Goal: Task Accomplishment & Management: Complete application form

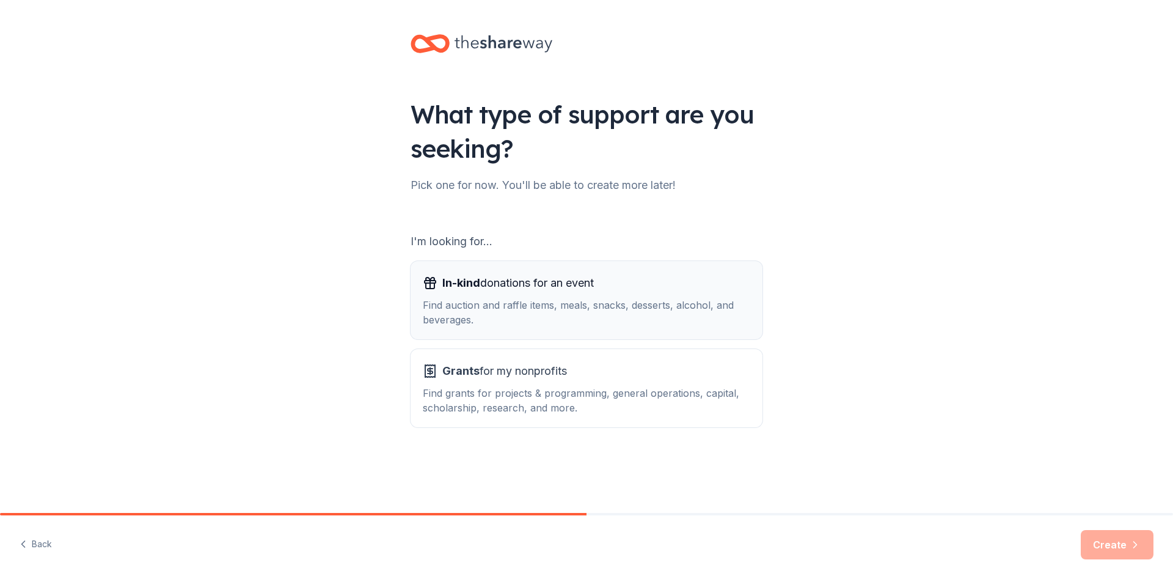
click at [576, 290] on span "In-kind donations for an event" at bounding box center [518, 283] width 152 height 20
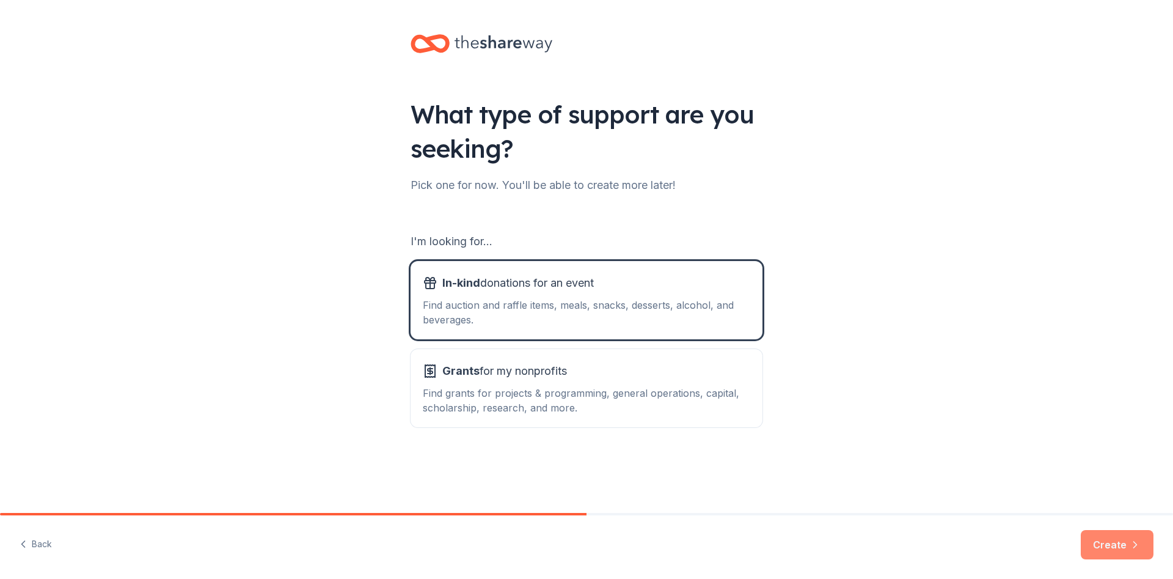
click at [1102, 538] on button "Create" at bounding box center [1117, 544] width 73 height 29
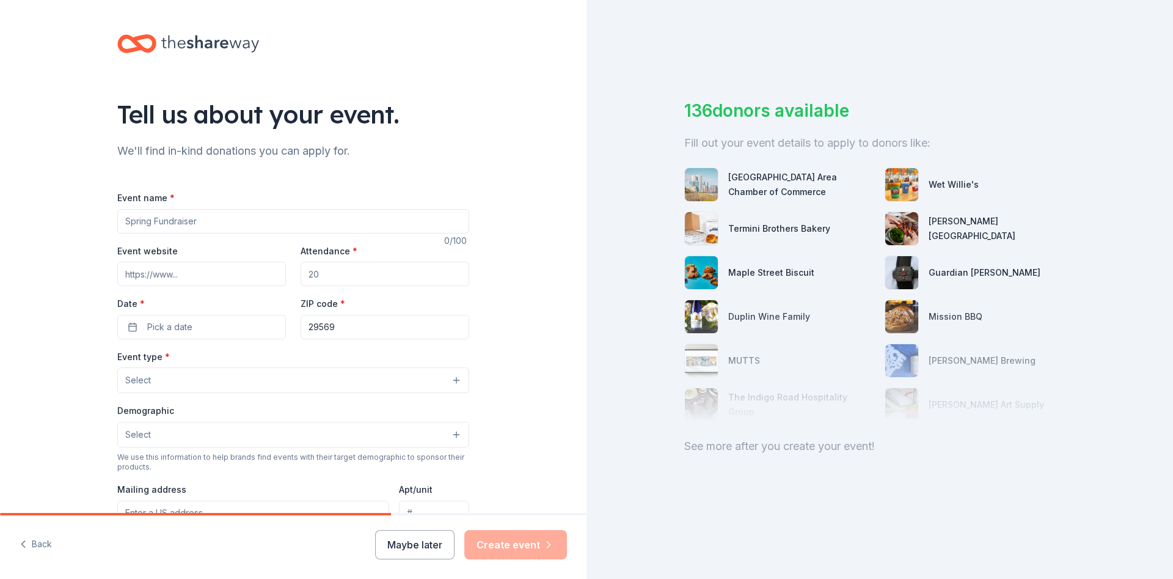
click at [131, 223] on input "Event name *" at bounding box center [293, 221] width 352 height 24
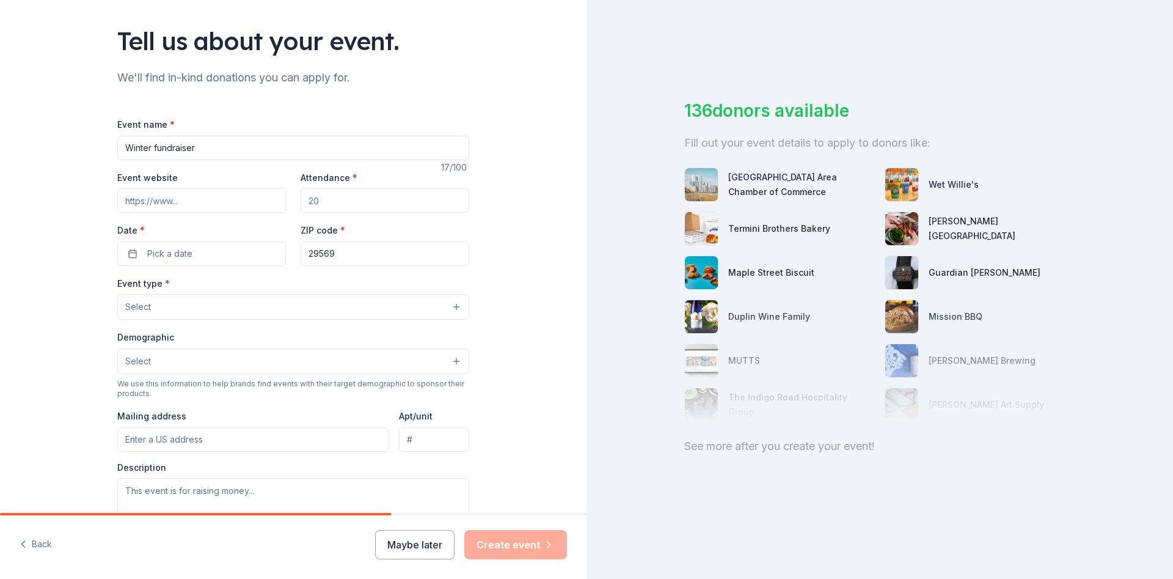
click at [456, 302] on button "Select" at bounding box center [293, 307] width 352 height 26
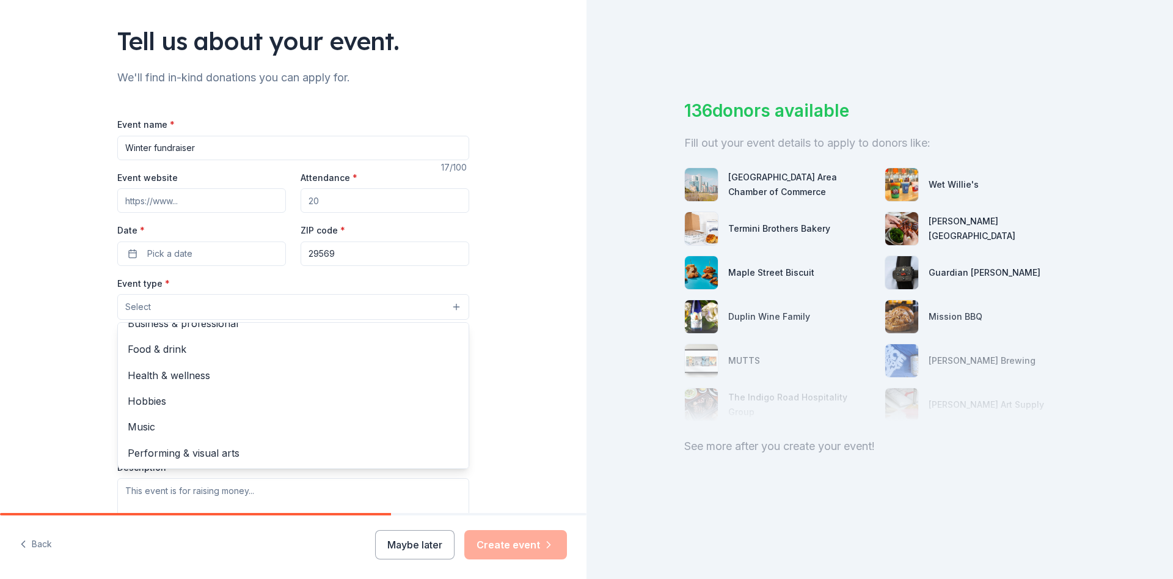
click at [494, 233] on div "Tell us about your event. We'll find in-kind donations you can apply for. Event…" at bounding box center [293, 333] width 587 height 813
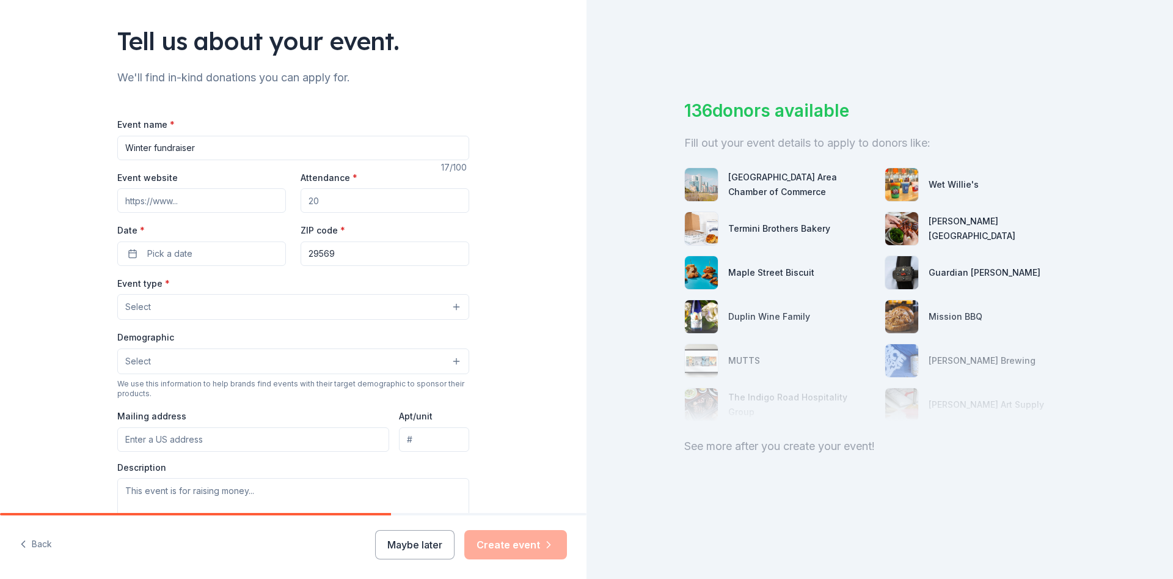
click at [123, 146] on input "Winter fundraiser" at bounding box center [293, 148] width 352 height 24
click at [126, 150] on input "Girls basketball Winter fundraiser" at bounding box center [293, 148] width 352 height 24
type input "Loris High School Girls basketball Winter fundraiser"
click at [310, 202] on input "Attendance *" at bounding box center [385, 200] width 169 height 24
type input "50"
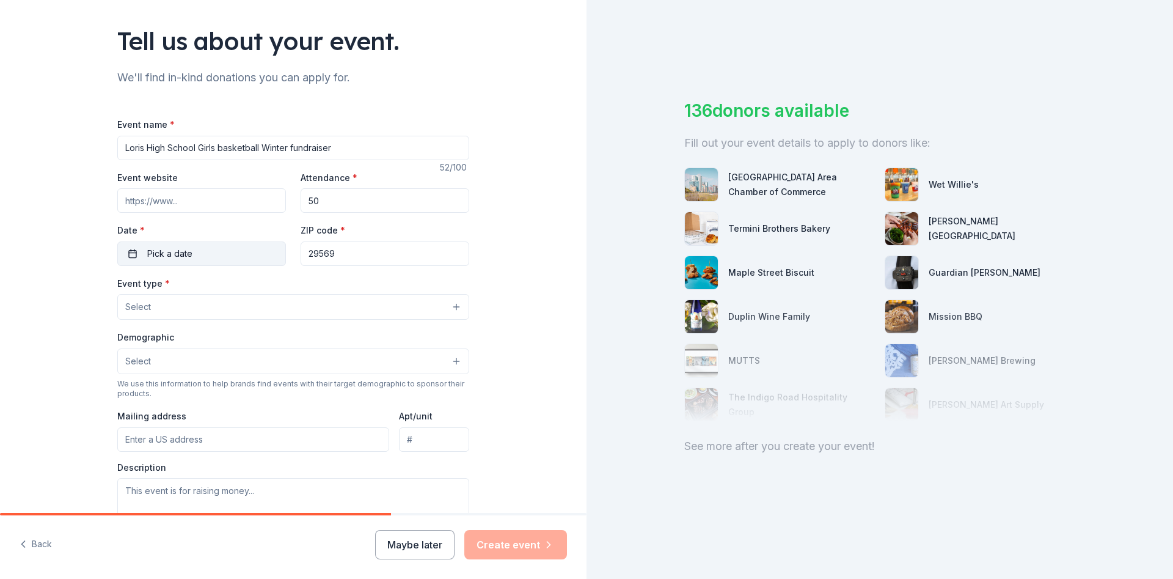
click at [219, 253] on button "Pick a date" at bounding box center [201, 253] width 169 height 24
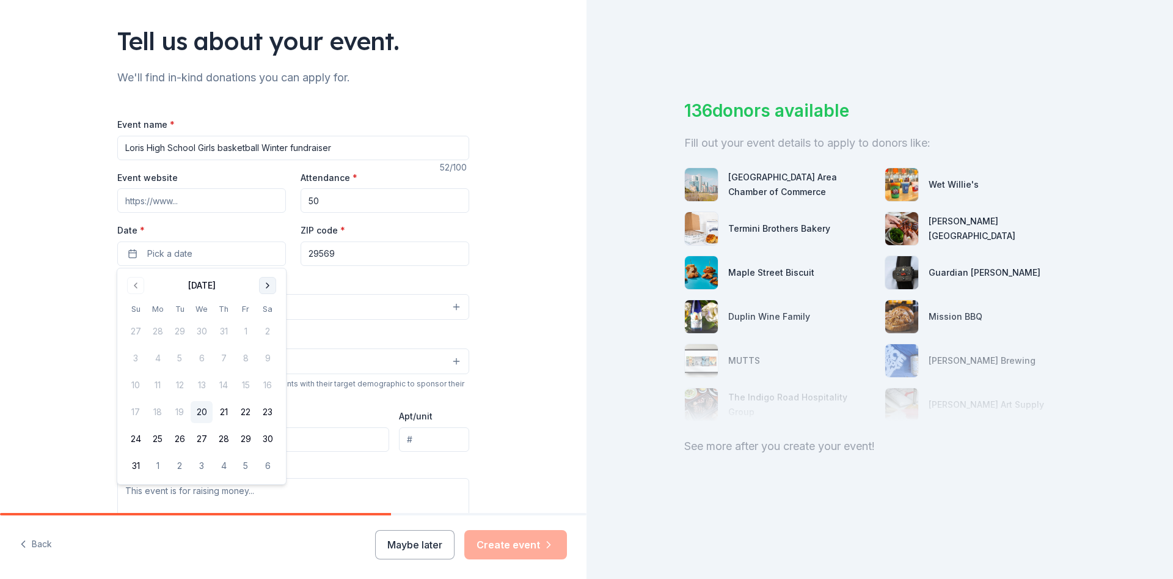
click at [269, 285] on button "Go to next month" at bounding box center [267, 285] width 17 height 17
click at [244, 411] on button "26" at bounding box center [246, 412] width 22 height 22
click at [263, 408] on button "27" at bounding box center [268, 412] width 22 height 22
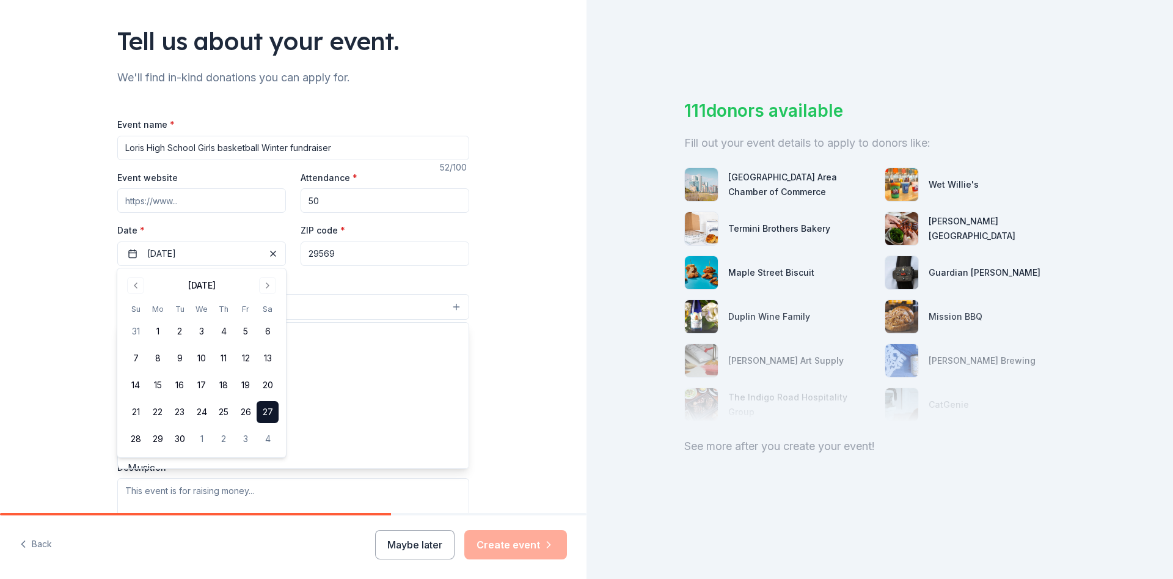
click at [348, 305] on button "Select" at bounding box center [293, 307] width 352 height 26
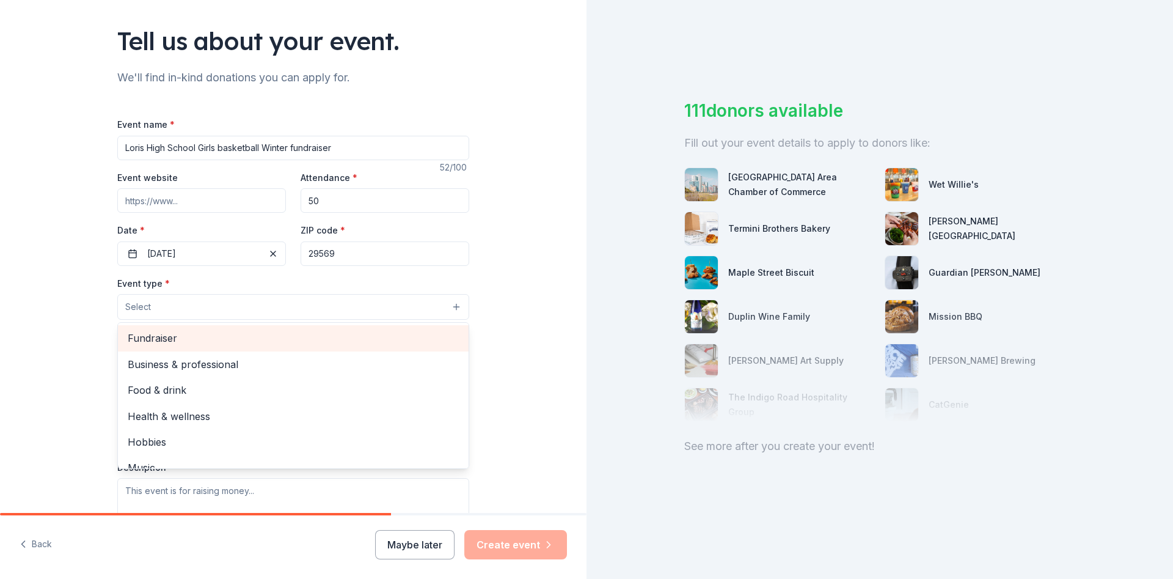
click at [162, 335] on span "Fundraiser" at bounding box center [293, 338] width 331 height 16
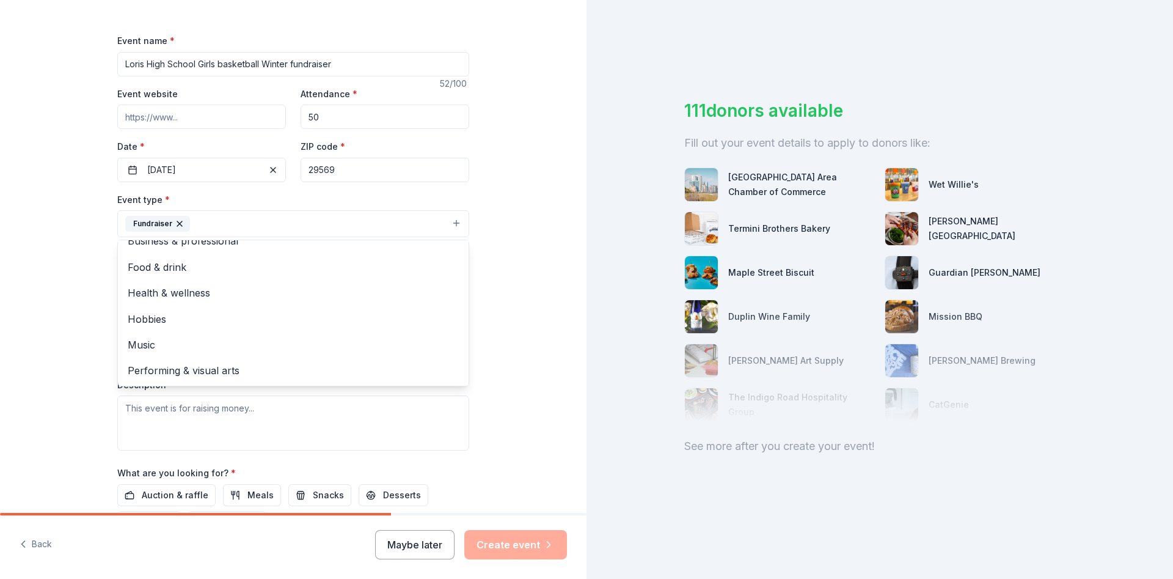
scroll to position [220, 0]
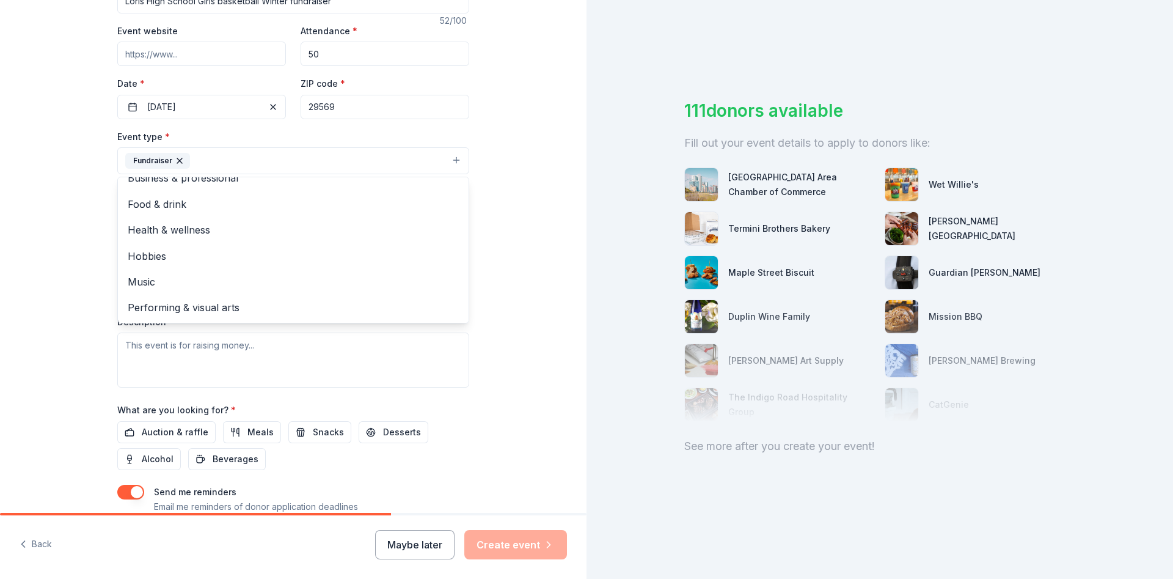
click at [504, 388] on div "Tell us about your event. We'll find in-kind donations you can apply for. Event…" at bounding box center [293, 187] width 587 height 815
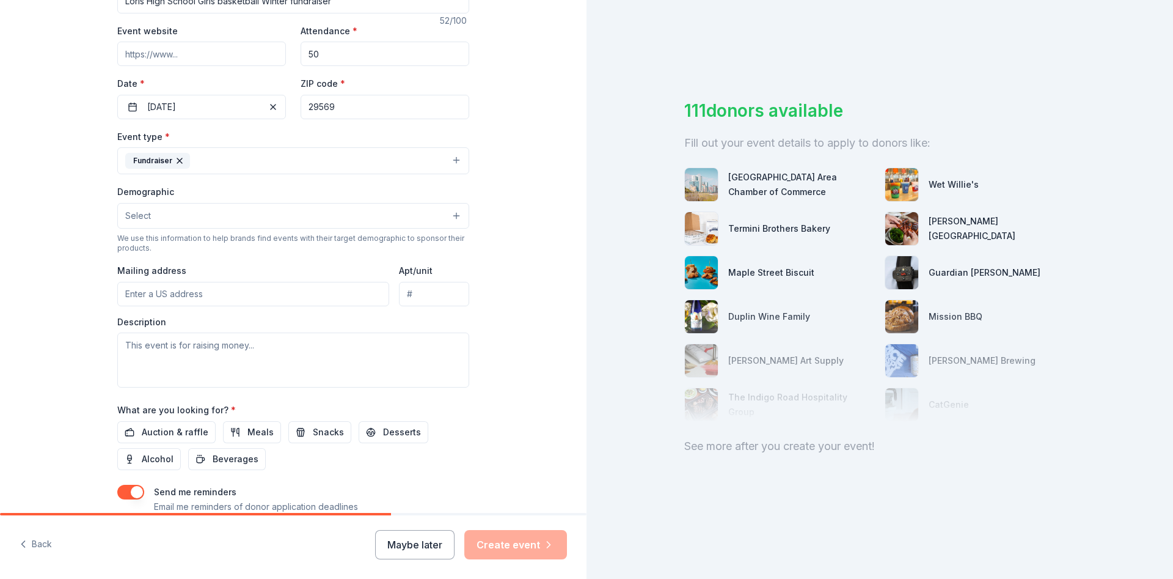
scroll to position [0, 0]
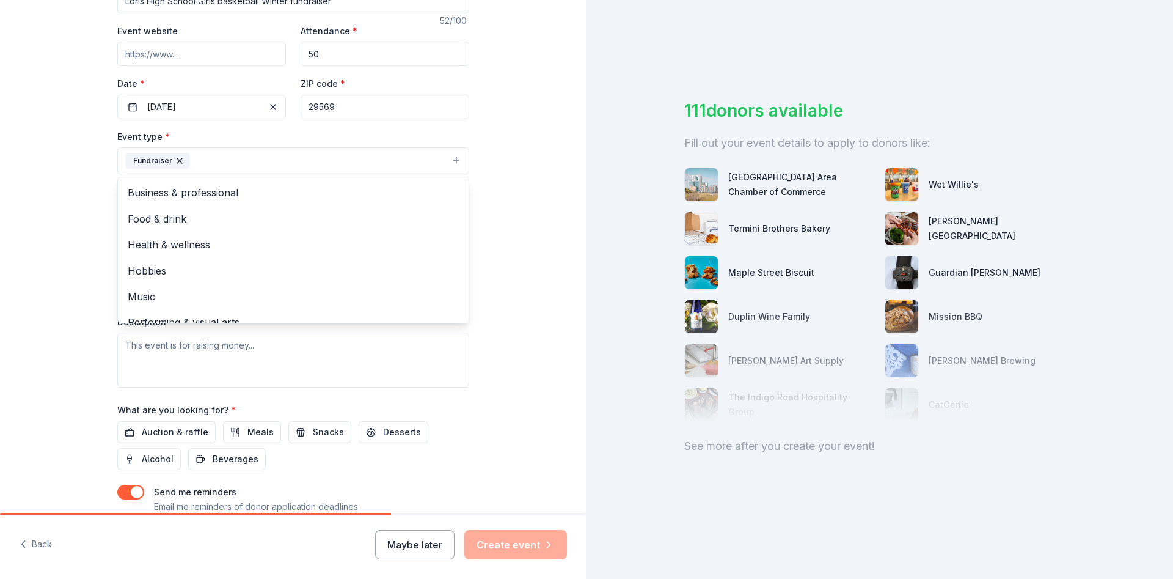
click at [461, 160] on button "Fundraiser" at bounding box center [293, 160] width 352 height 27
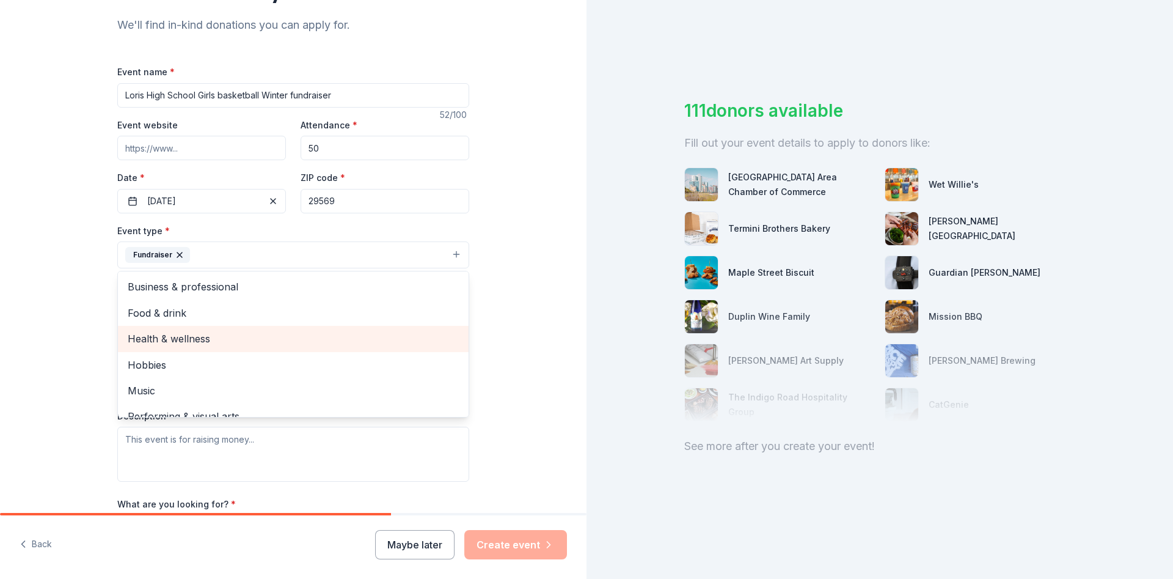
scroll to position [81, 0]
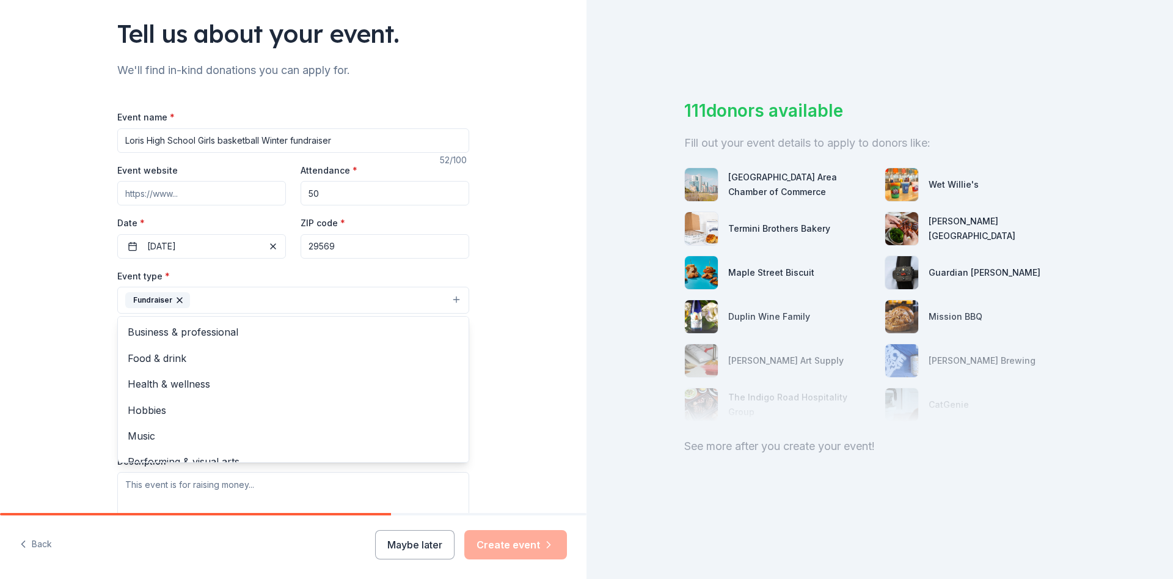
click at [499, 345] on div "Tell us about your event. We'll find in-kind donations you can apply for. Event…" at bounding box center [293, 326] width 587 height 815
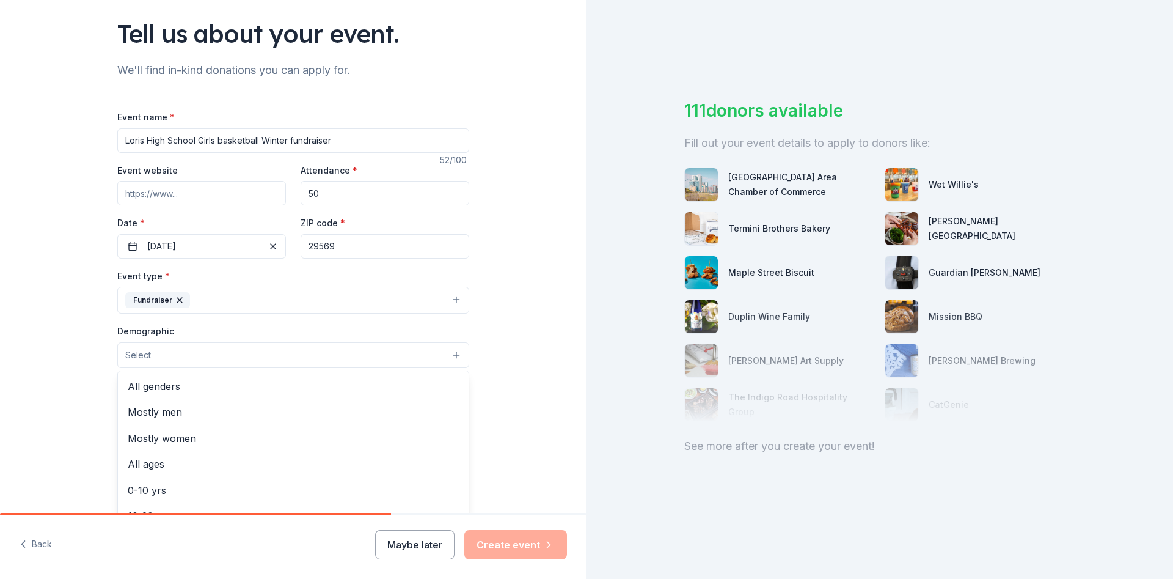
click at [454, 352] on button "Select" at bounding box center [293, 355] width 352 height 26
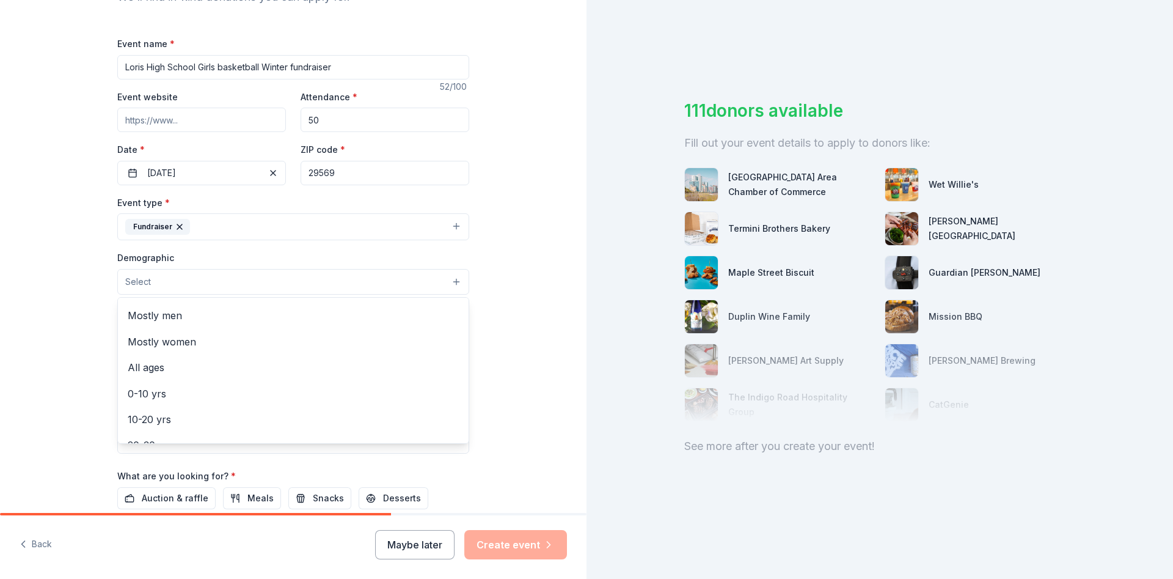
scroll to position [0, 0]
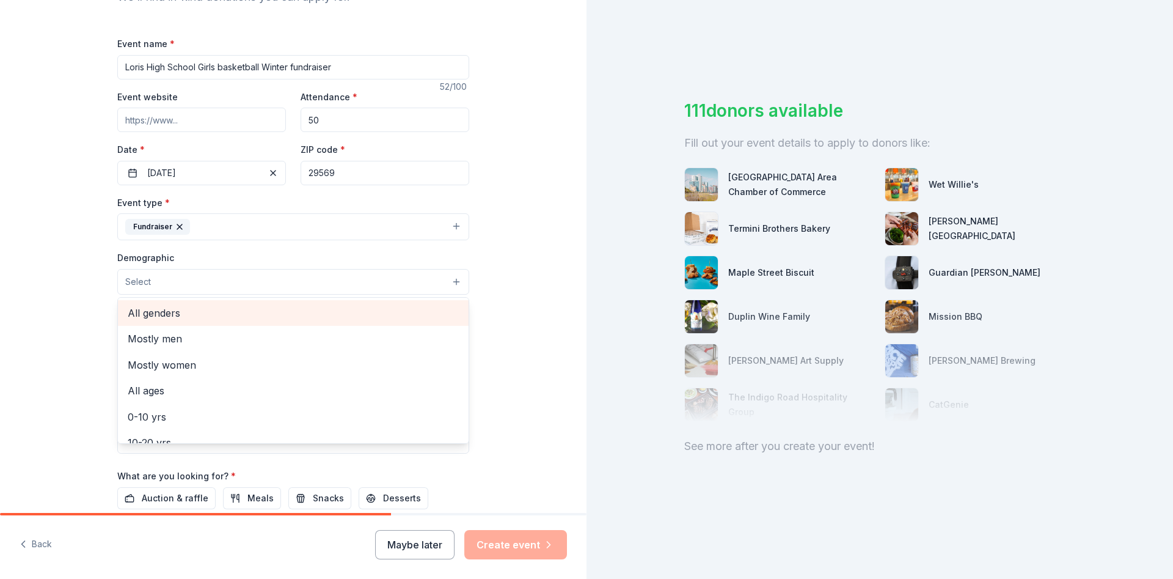
click at [214, 309] on span "All genders" at bounding box center [293, 313] width 331 height 16
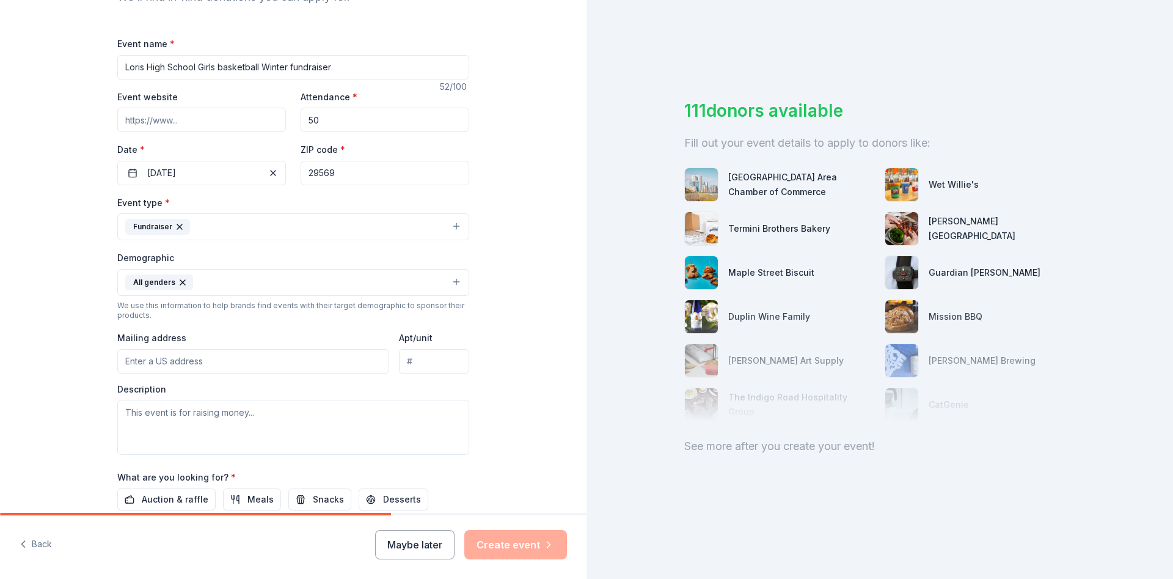
click at [456, 279] on button "All genders" at bounding box center [293, 282] width 352 height 27
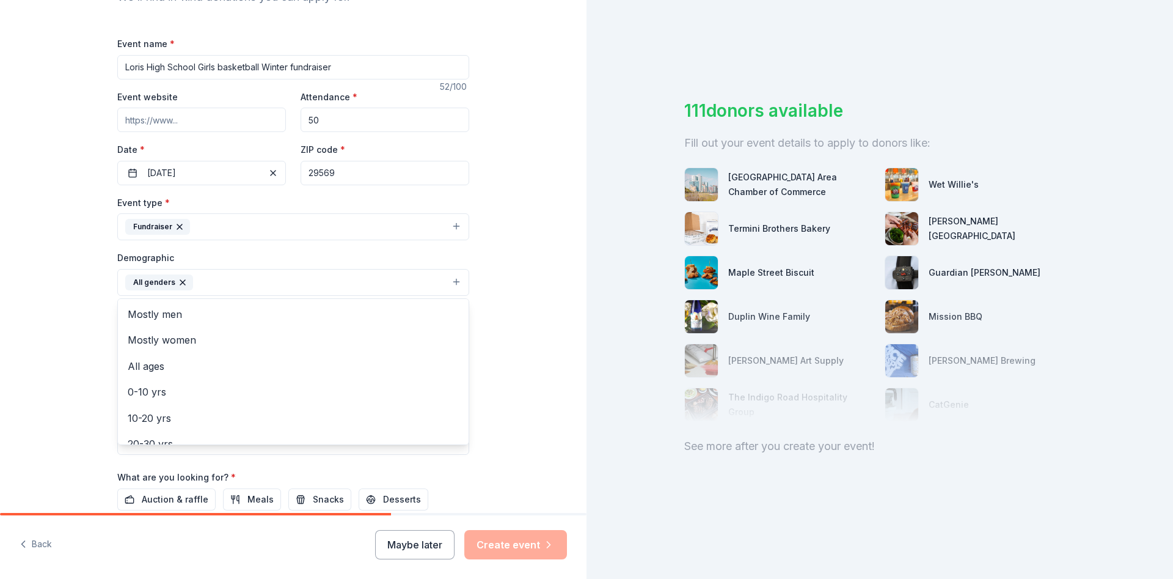
click at [455, 280] on button "All genders" at bounding box center [293, 282] width 352 height 27
click at [164, 363] on span "All ages" at bounding box center [293, 366] width 331 height 16
click at [456, 224] on div "Event type * Fundraiser Demographic All genders All ages Mostly men Mostly wome…" at bounding box center [293, 325] width 352 height 260
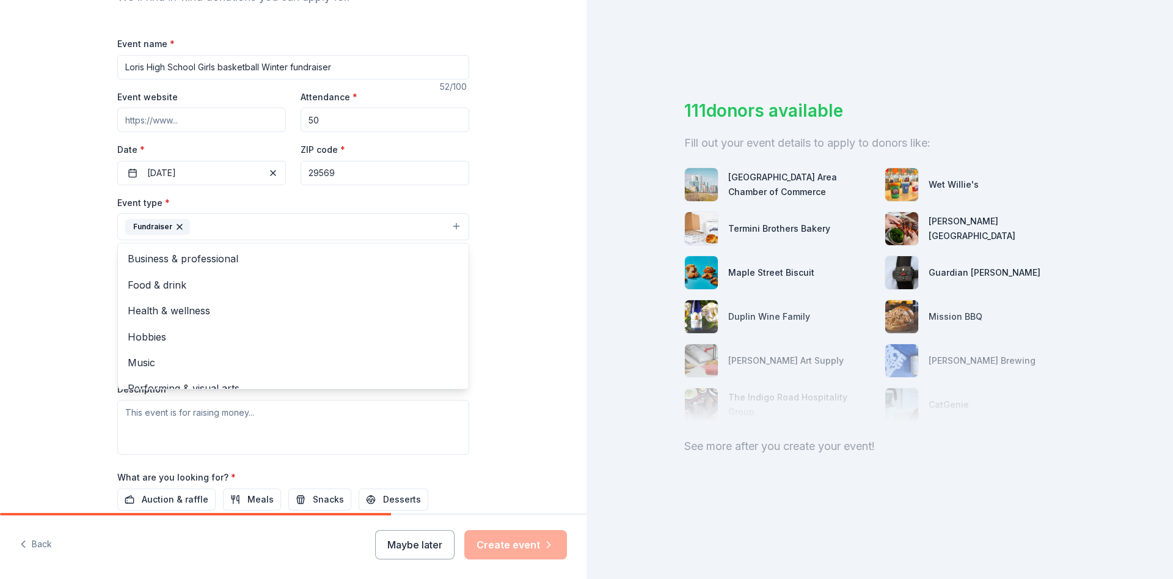
click at [456, 224] on button "Fundraiser" at bounding box center [293, 226] width 352 height 27
click at [302, 287] on span "Food & drink" at bounding box center [293, 285] width 331 height 16
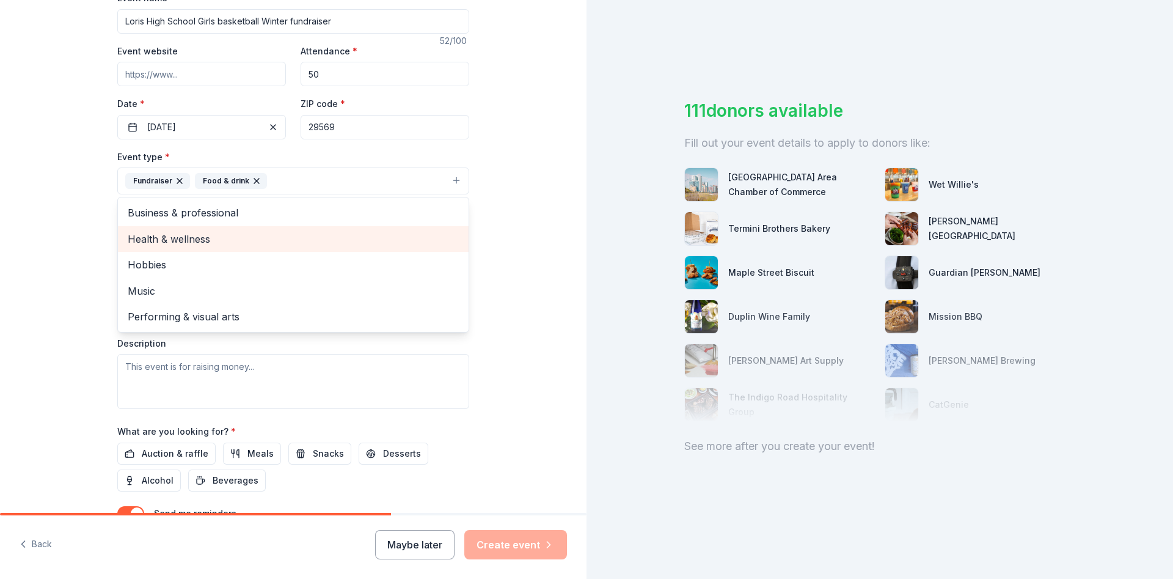
scroll to position [227, 0]
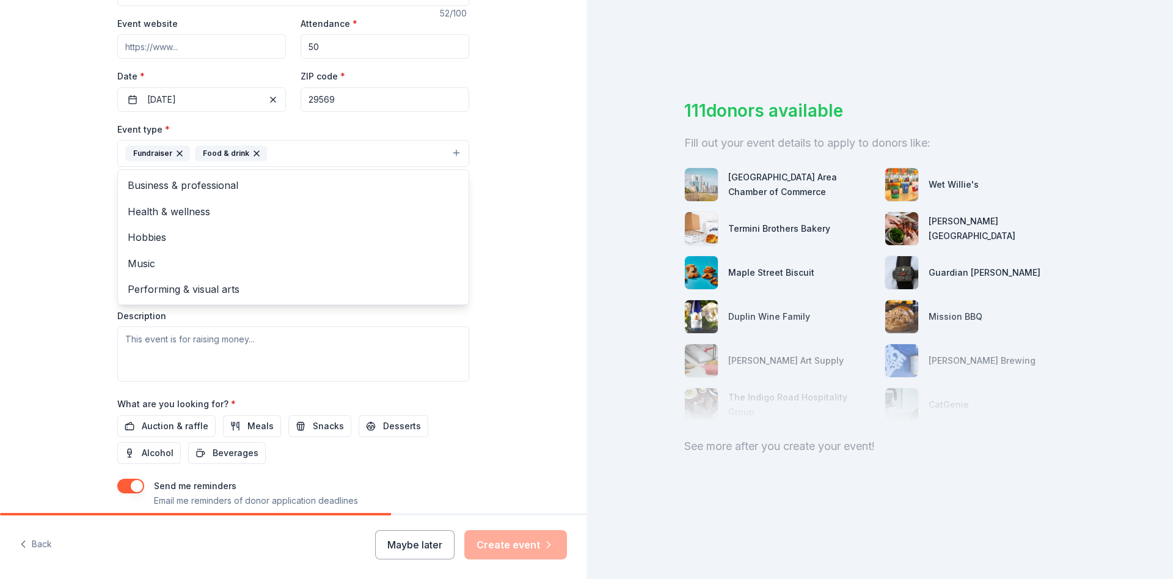
click at [524, 266] on div "Tell us about your event. We'll find in-kind donations you can apply for. Event…" at bounding box center [293, 181] width 587 height 816
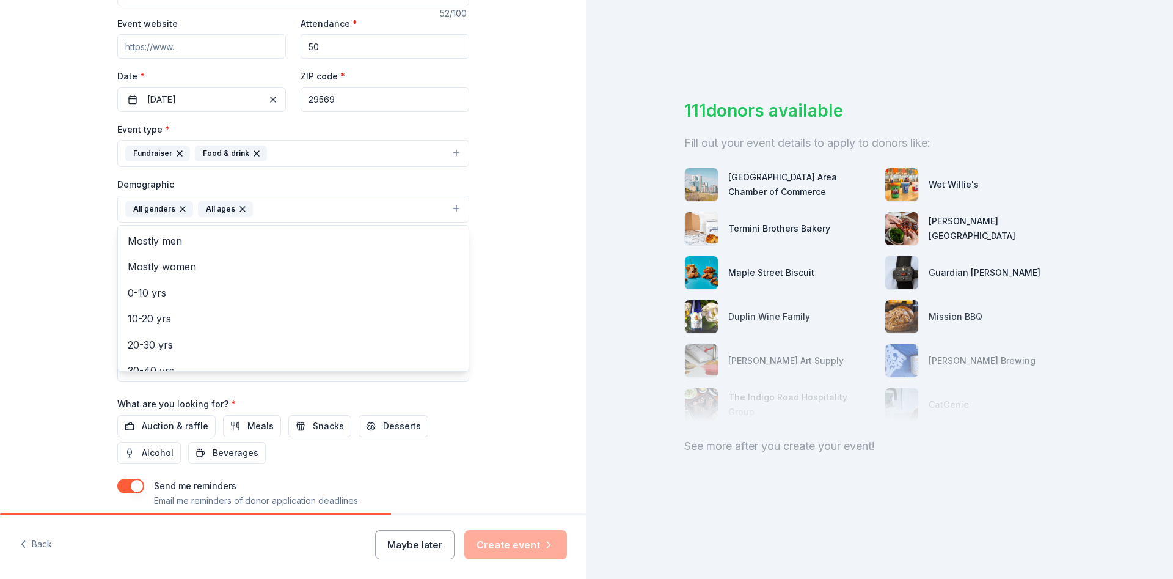
click at [456, 205] on button "All genders All ages" at bounding box center [293, 209] width 352 height 27
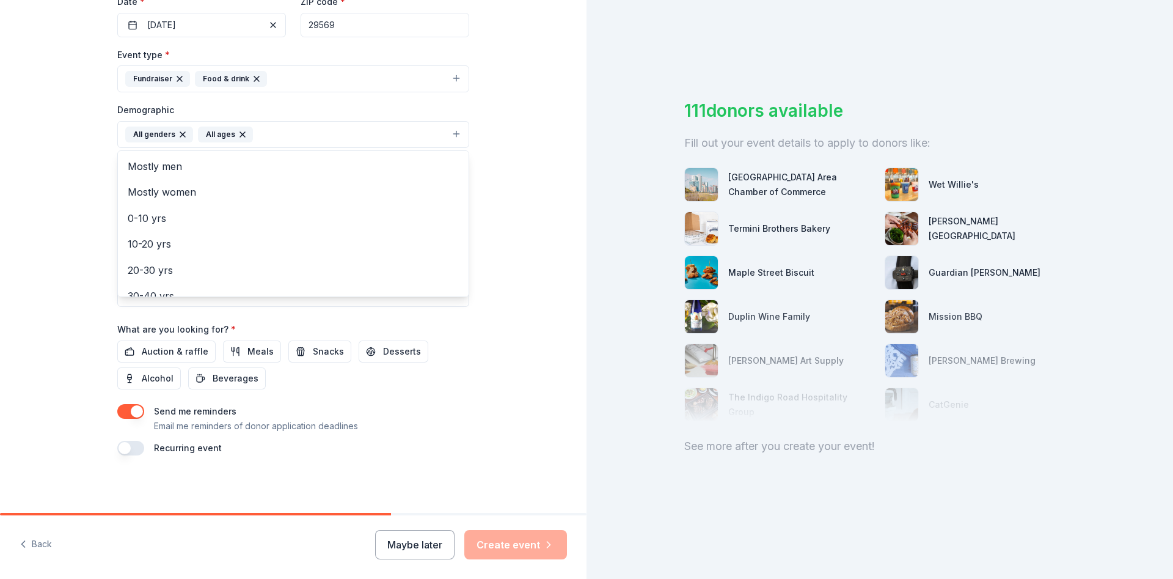
scroll to position [229, 0]
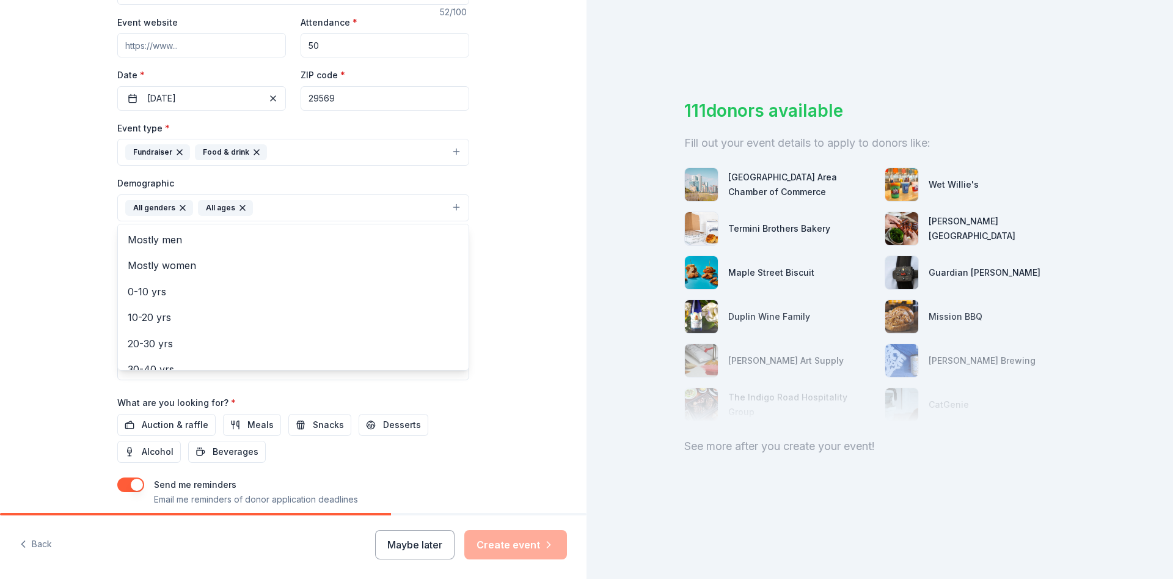
click at [493, 225] on div "Tell us about your event. We'll find in-kind donations you can apply for. Event…" at bounding box center [293, 179] width 587 height 816
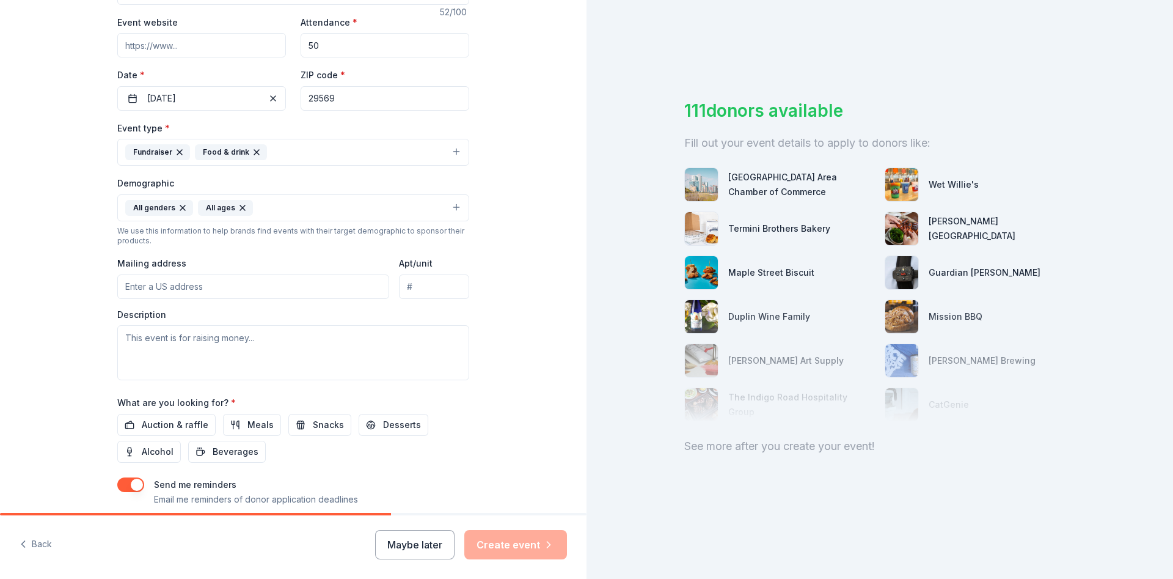
click at [254, 282] on input "Mailing address" at bounding box center [253, 286] width 272 height 24
type input "[STREET_ADDRESS]"
drag, startPoint x: 126, startPoint y: 332, endPoint x: 187, endPoint y: 342, distance: 61.3
click at [187, 342] on textarea at bounding box center [293, 352] width 352 height 55
drag, startPoint x: 249, startPoint y: 339, endPoint x: 193, endPoint y: 344, distance: 55.8
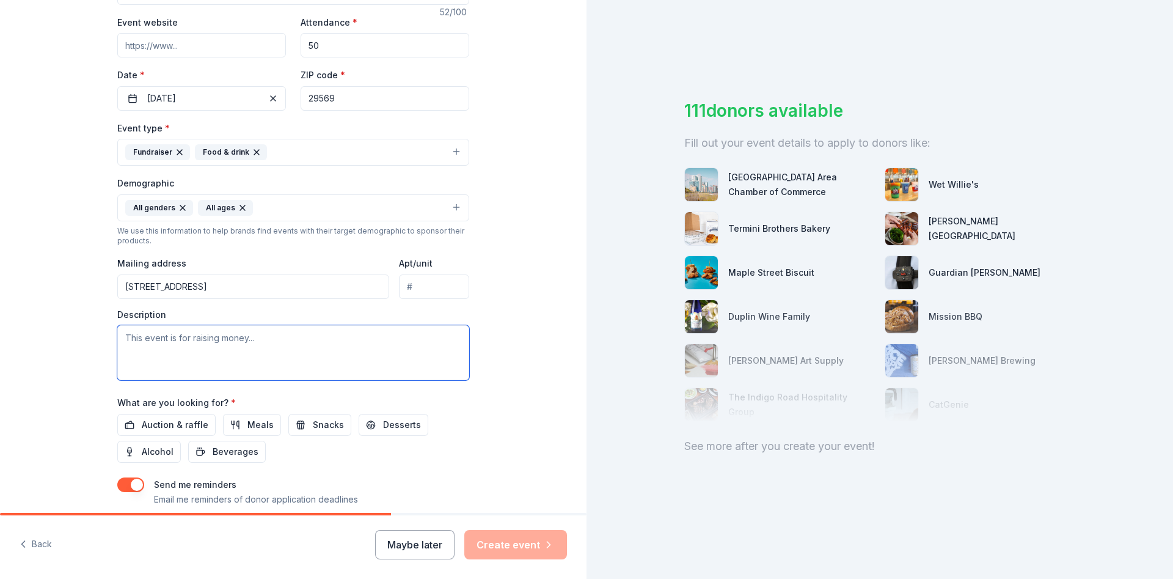
click at [194, 344] on textarea at bounding box center [293, 352] width 352 height 55
click at [162, 350] on textarea "This event is for raising money for Uniforms, shoes , and basketball equipment.…" at bounding box center [293, 352] width 352 height 55
click at [355, 357] on textarea "This event is for raising money for Uniforms, shoes , and basketball equipment.…" at bounding box center [293, 352] width 352 height 55
drag, startPoint x: 157, startPoint y: 357, endPoint x: 168, endPoint y: 352, distance: 12.0
click at [158, 355] on textarea "This event is for raising money for Uniforms, shoes , and basketball equipment.…" at bounding box center [293, 352] width 352 height 55
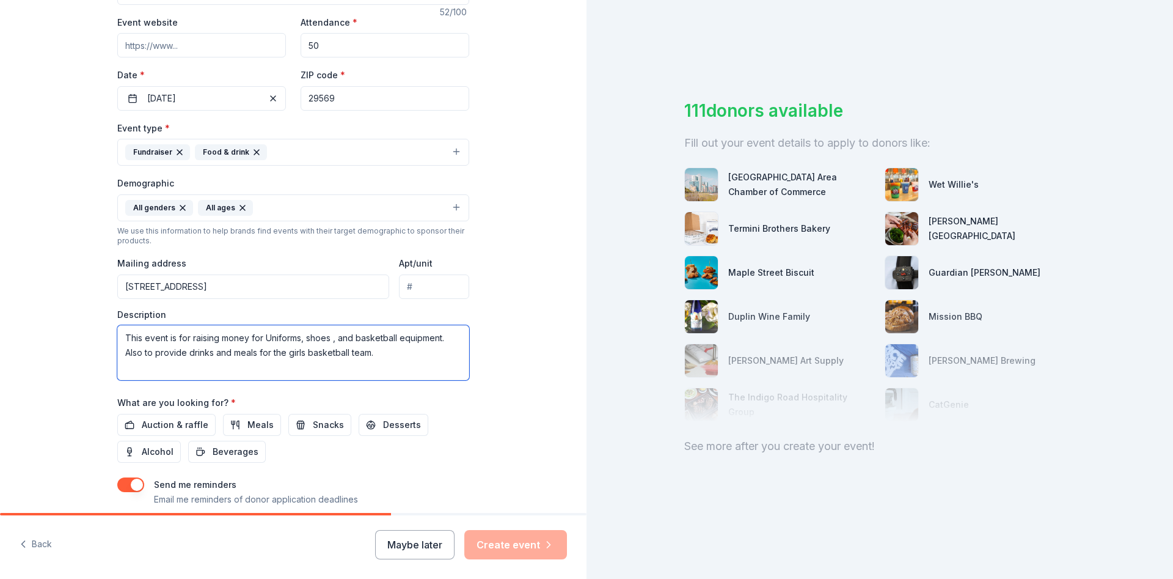
click at [371, 352] on textarea "This event is for raising money for Uniforms, shoes , and basketball equipment.…" at bounding box center [293, 352] width 352 height 55
type textarea "This event is for raising money for Uniforms, shoes , and basketball equipment.…"
click at [181, 420] on span "Auction & raffle" at bounding box center [175, 424] width 67 height 15
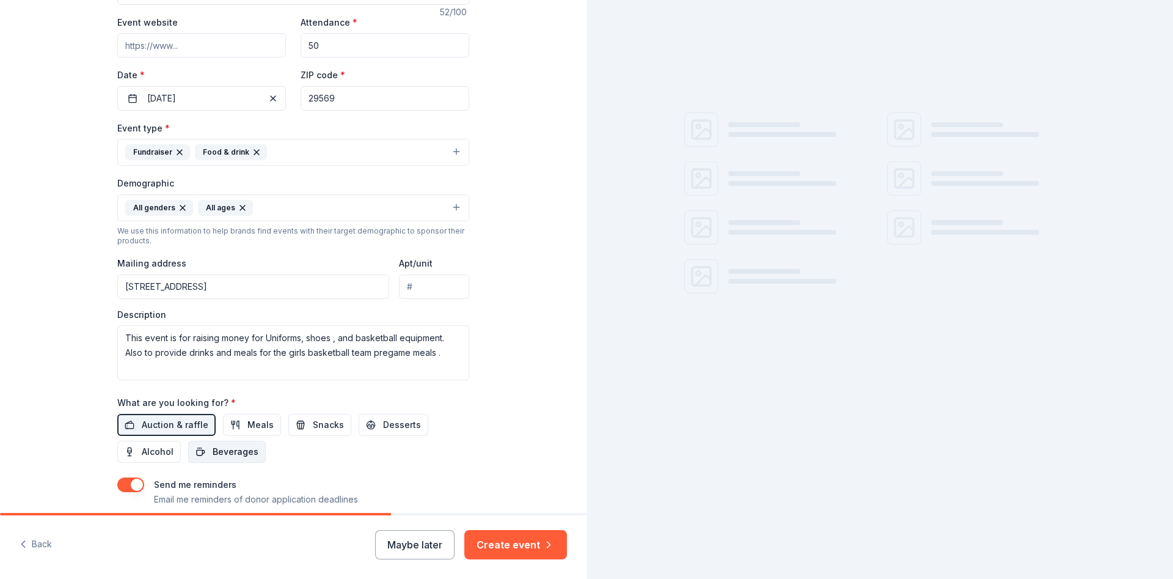
click at [213, 447] on span "Beverages" at bounding box center [236, 451] width 46 height 15
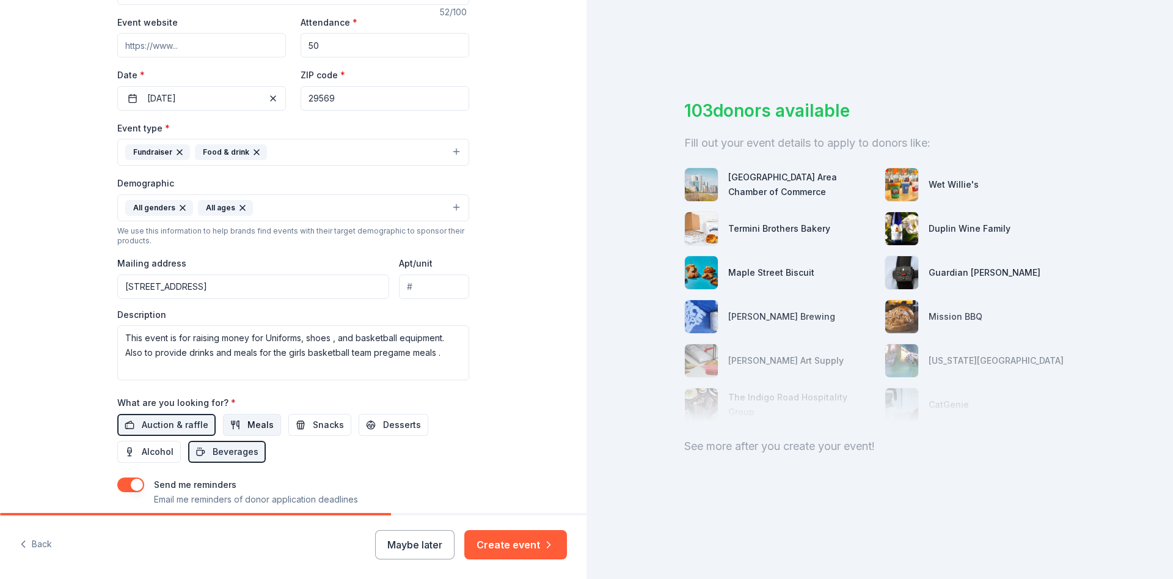
click at [247, 418] on span "Meals" at bounding box center [260, 424] width 26 height 15
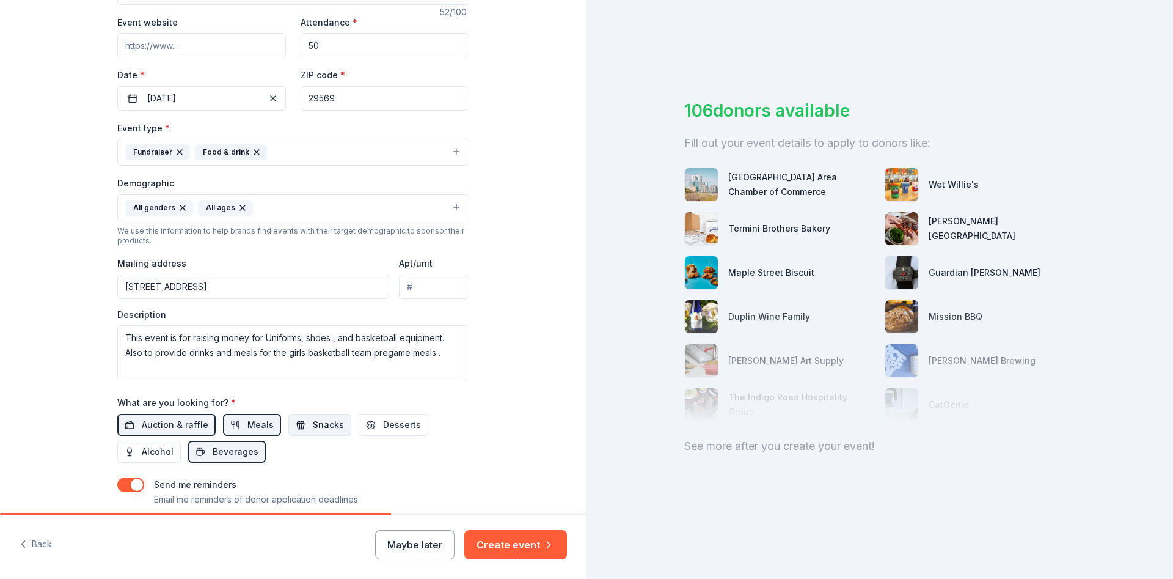
click at [313, 419] on span "Snacks" at bounding box center [328, 424] width 31 height 15
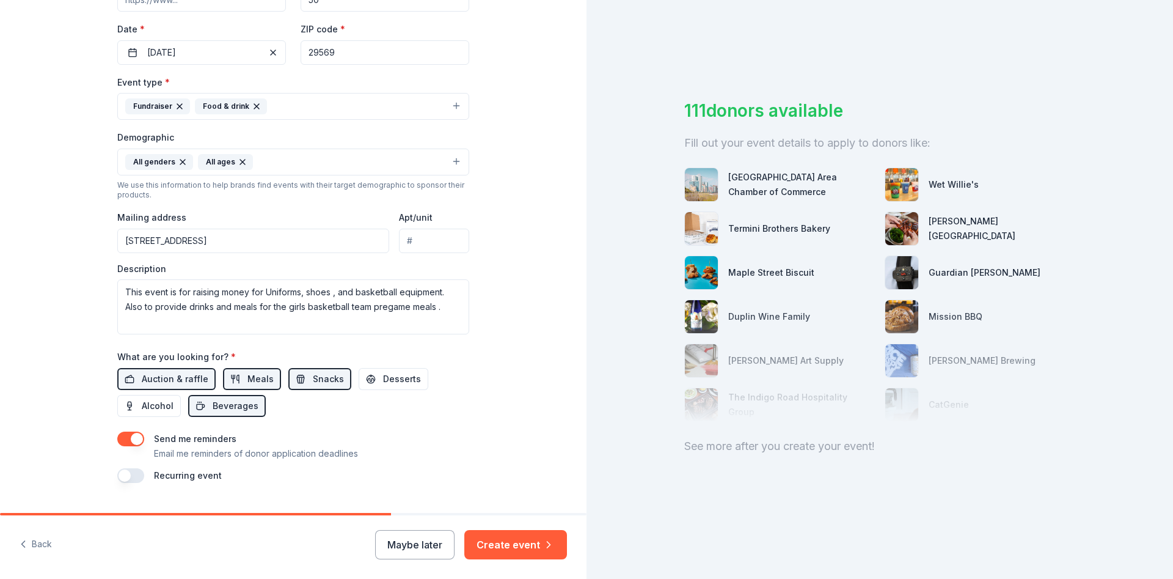
scroll to position [302, 0]
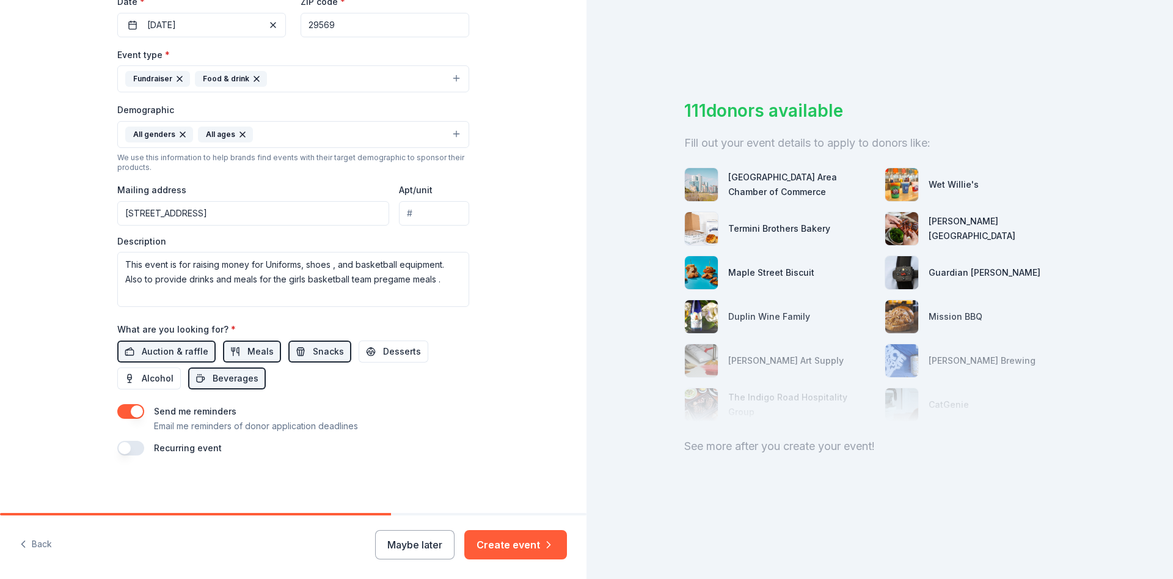
click at [141, 443] on button "button" at bounding box center [130, 448] width 27 height 15
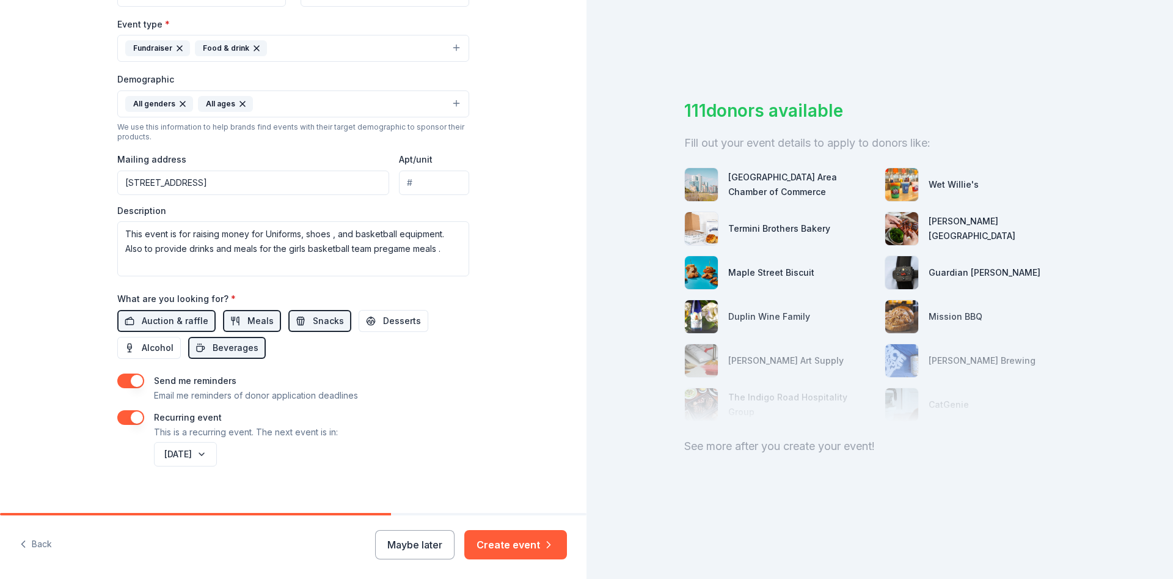
scroll to position [346, 0]
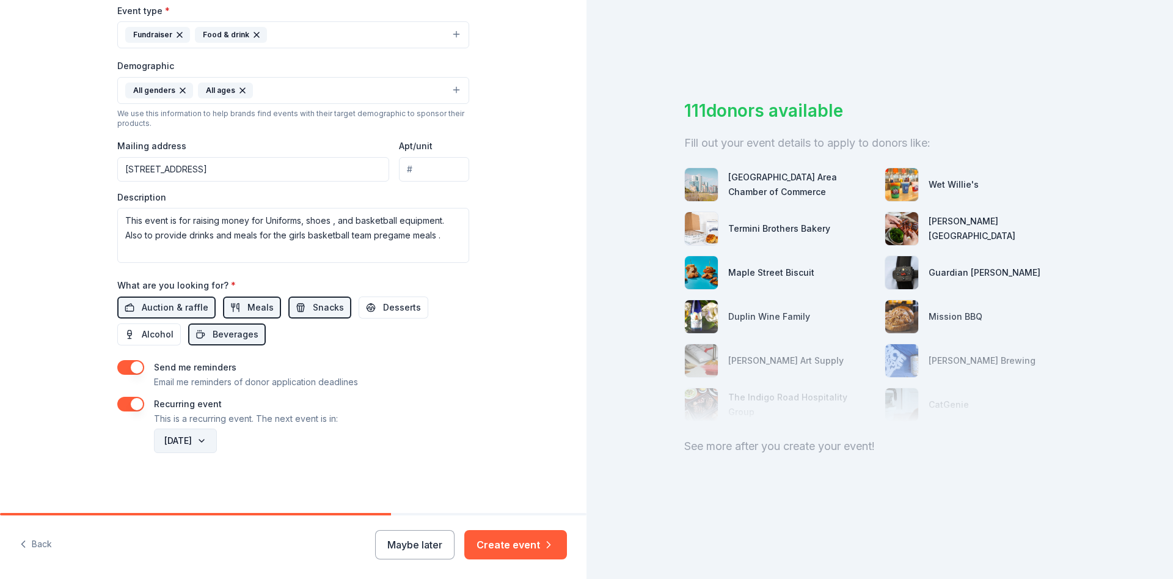
click at [217, 441] on button "[DATE]" at bounding box center [185, 440] width 63 height 24
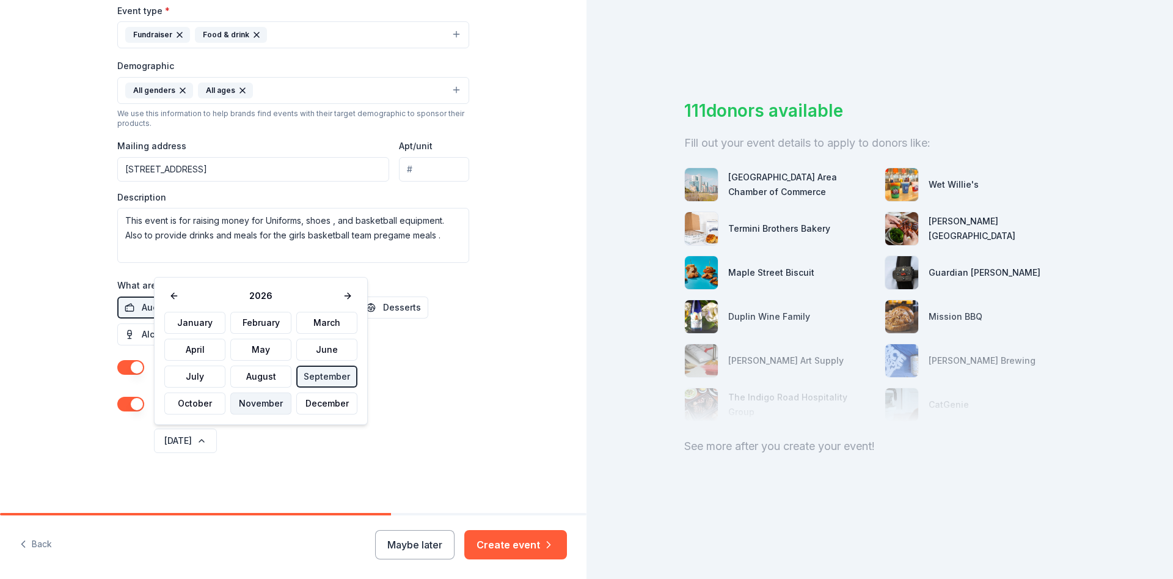
click at [260, 400] on button "November" at bounding box center [260, 403] width 61 height 22
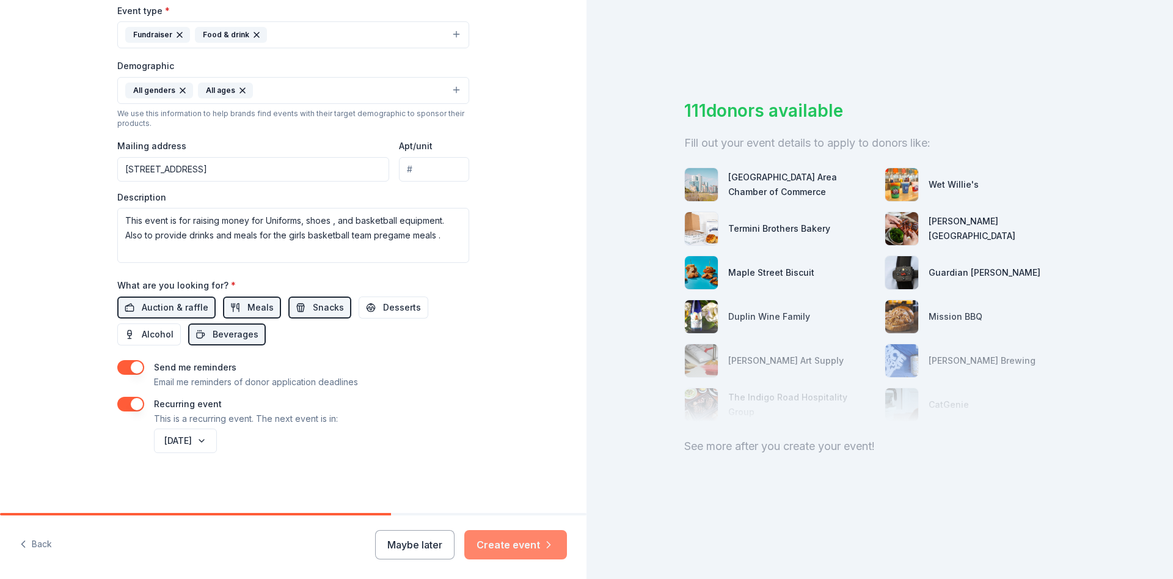
click at [504, 543] on button "Create event" at bounding box center [515, 544] width 103 height 29
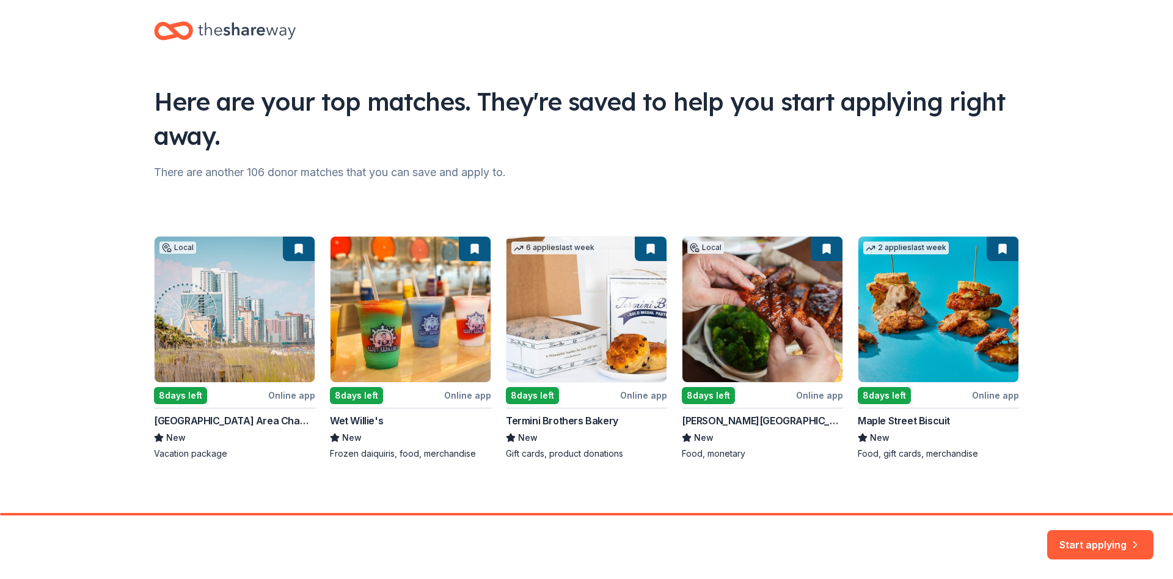
scroll to position [18, 0]
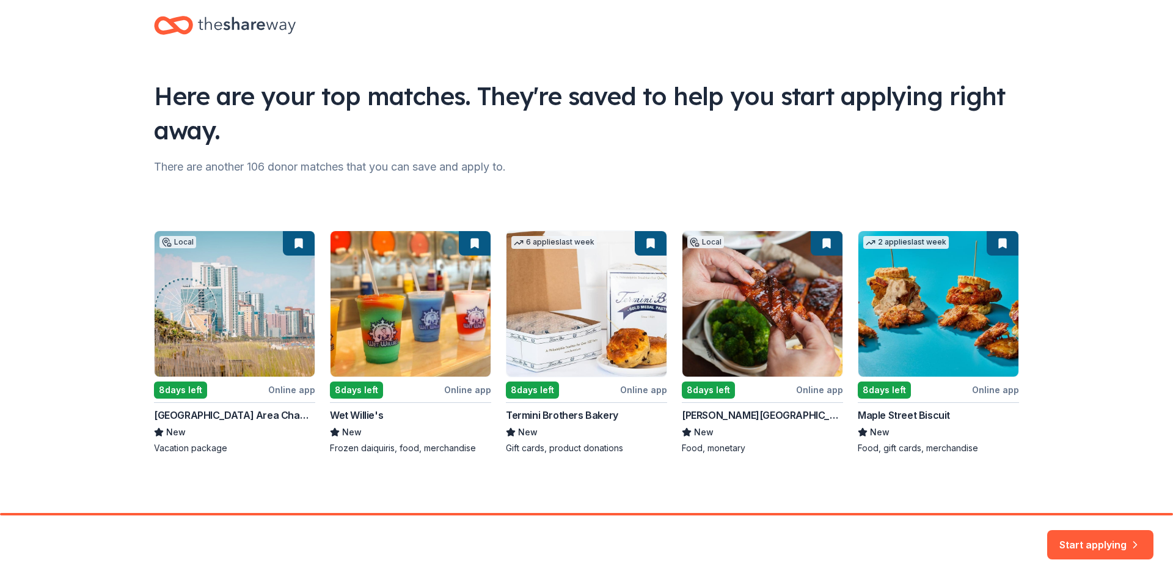
click at [238, 312] on div "Local 8 days left Online app [GEOGRAPHIC_DATA] Area Chamber of Commerce New Vac…" at bounding box center [586, 342] width 865 height 224
click at [266, 288] on div "Local 8 days left Online app [GEOGRAPHIC_DATA] Area Chamber of Commerce New Vac…" at bounding box center [586, 342] width 865 height 224
click at [1066, 535] on button "Start applying" at bounding box center [1100, 536] width 106 height 29
